Goal: Information Seeking & Learning: Learn about a topic

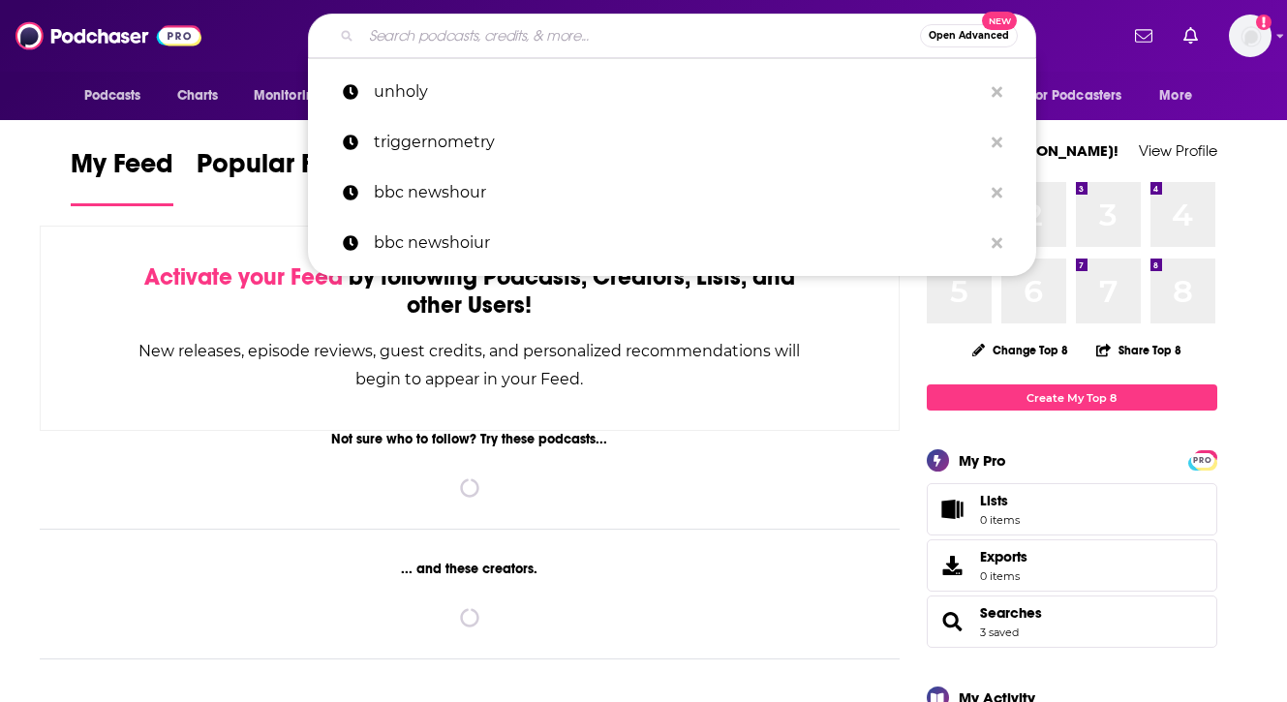
click at [474, 31] on input "Search podcasts, credits, & more..." at bounding box center [640, 35] width 559 height 31
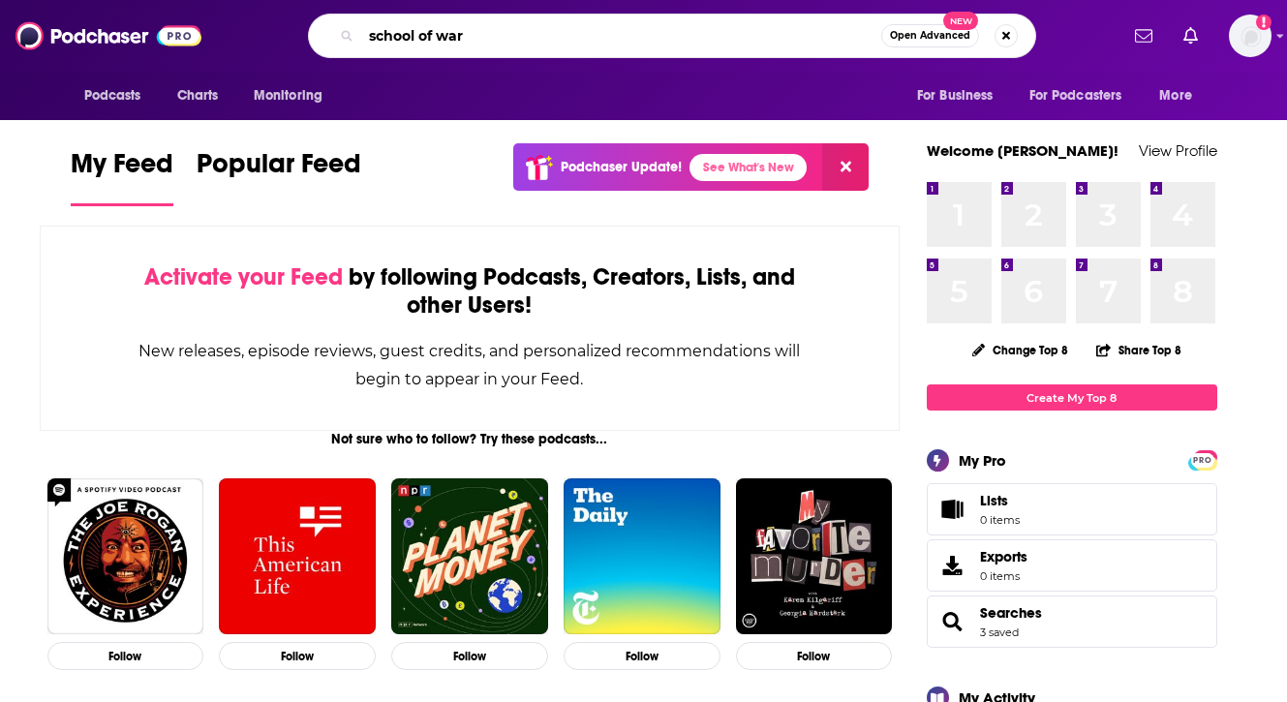
type input "school of war"
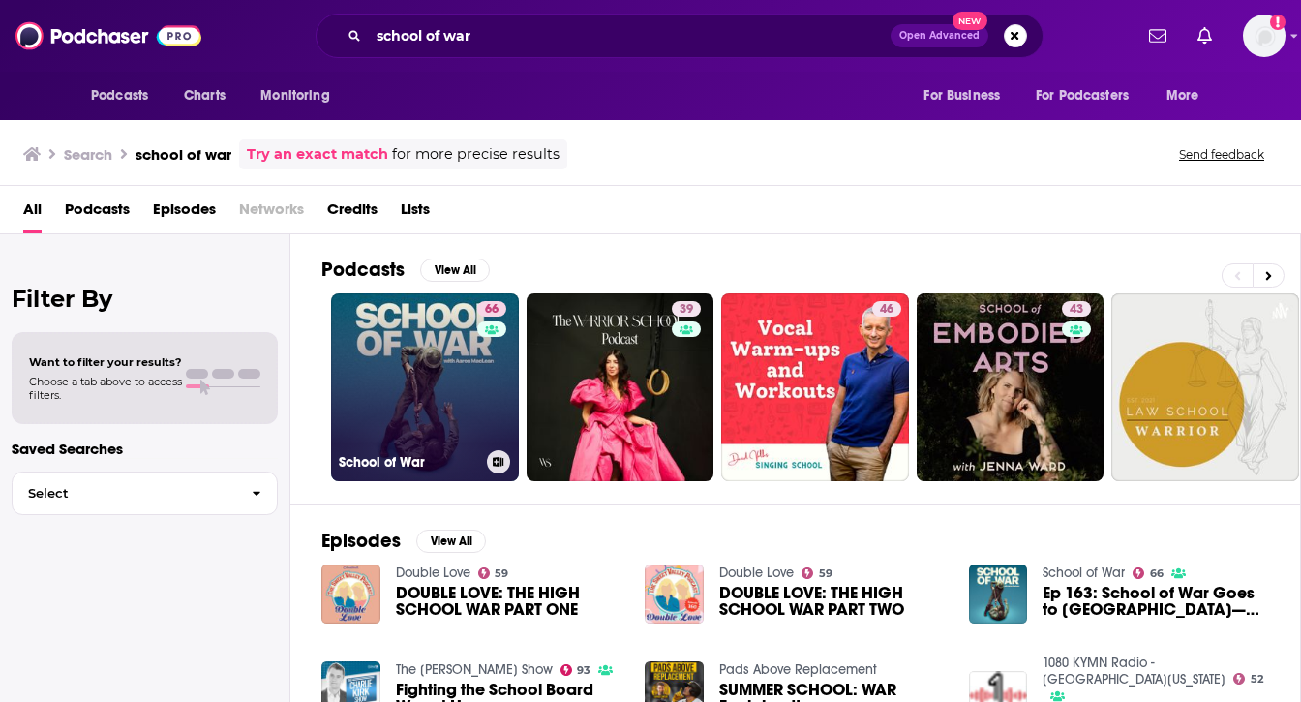
click at [412, 318] on link "66 School of War" at bounding box center [425, 387] width 188 height 188
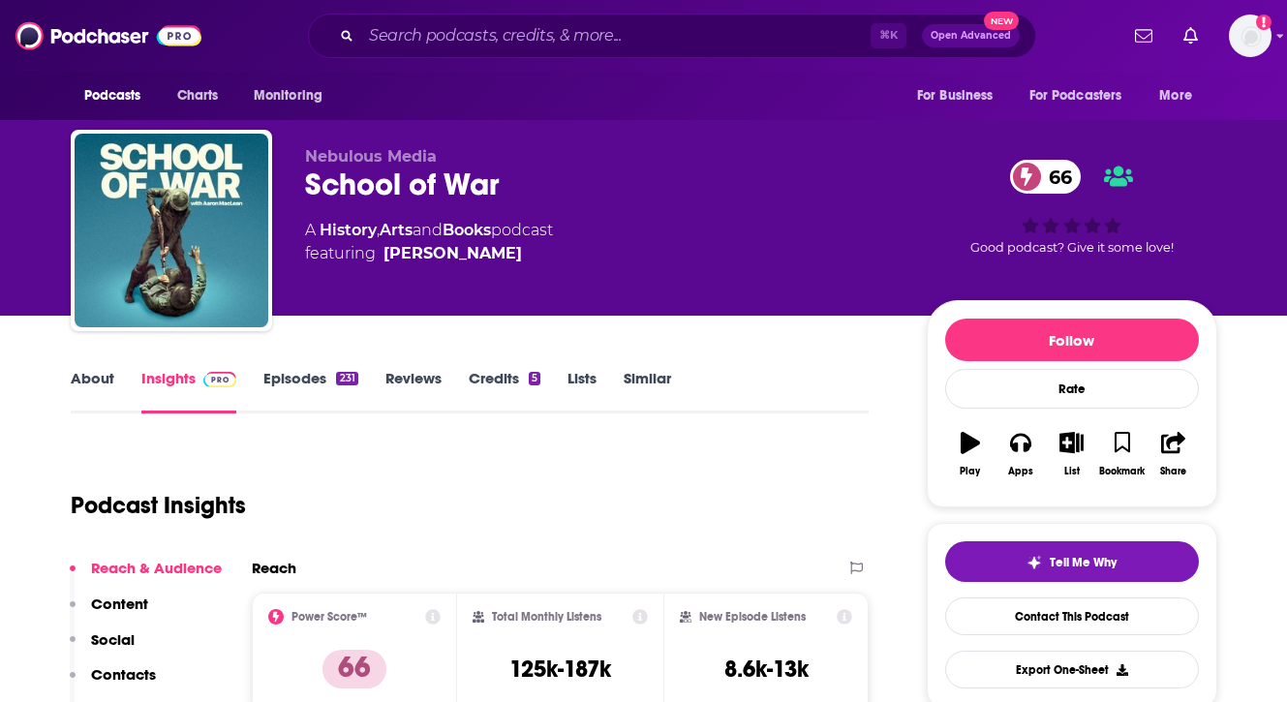
click at [312, 372] on link "Episodes 231" at bounding box center [310, 391] width 94 height 45
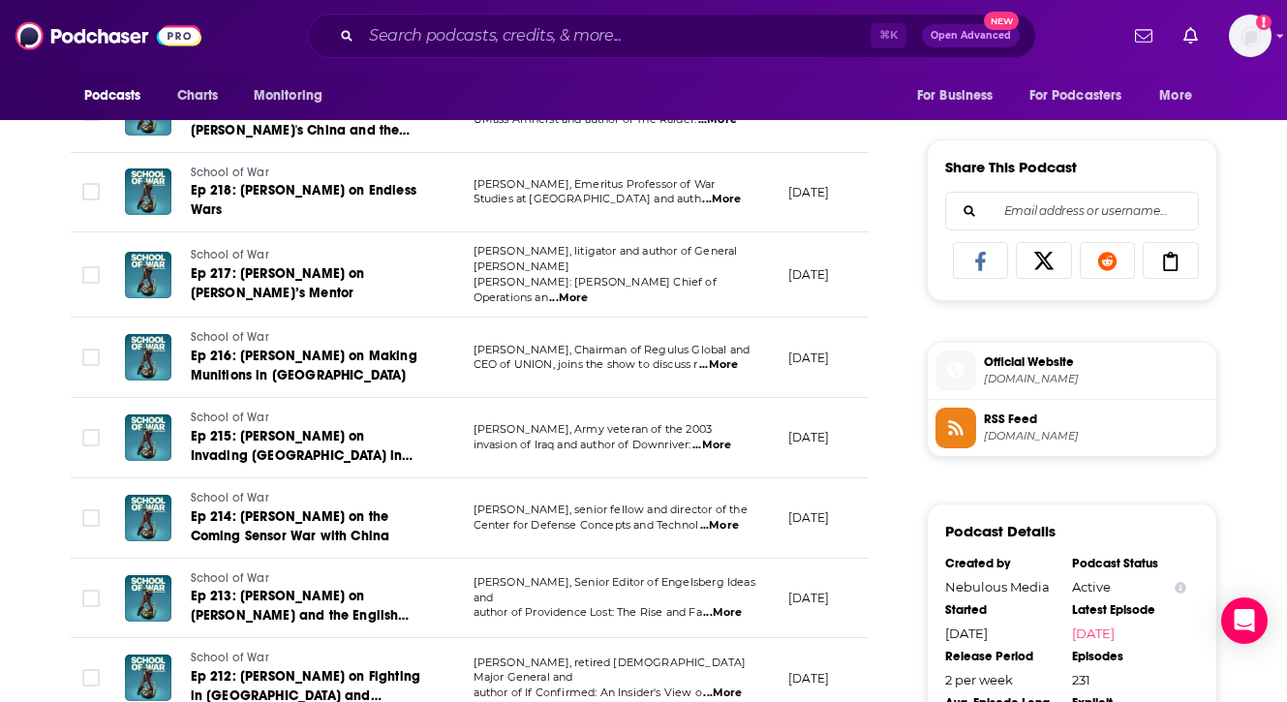
scroll to position [611, 0]
